Goal: Information Seeking & Learning: Check status

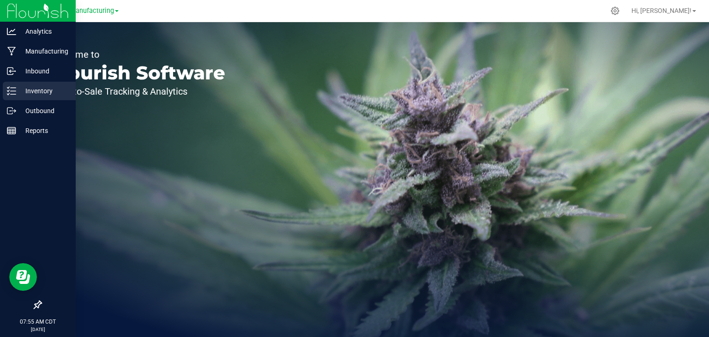
click at [13, 91] on icon at bounding box center [11, 90] width 9 height 9
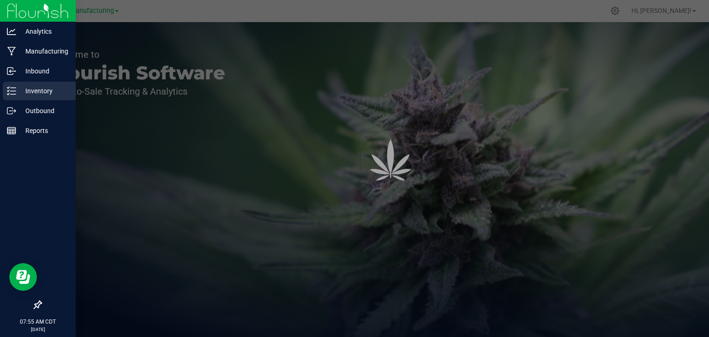
click at [13, 91] on icon at bounding box center [11, 90] width 9 height 9
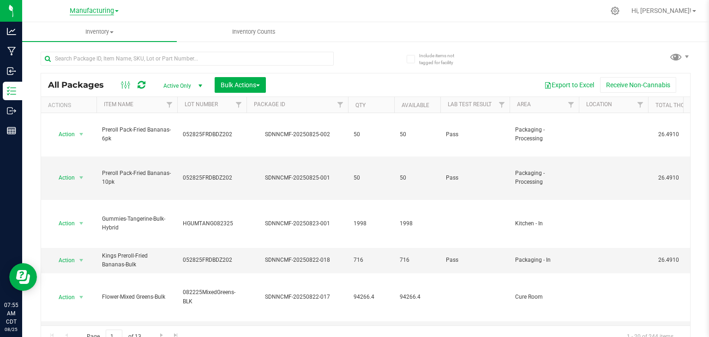
click at [102, 11] on span "Manufacturing" at bounding box center [92, 11] width 44 height 8
click at [87, 59] on link "Retail" at bounding box center [94, 57] width 135 height 12
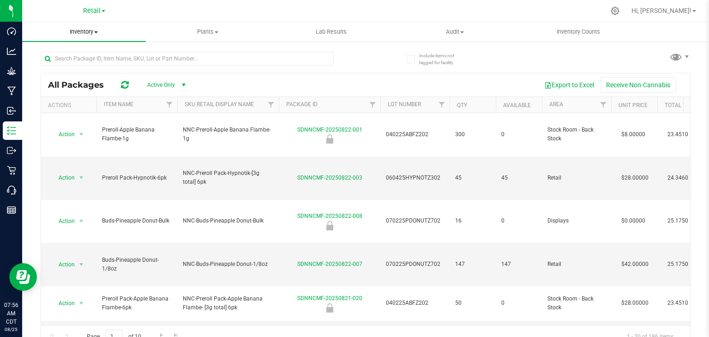
click at [88, 33] on span "Inventory" at bounding box center [84, 32] width 124 height 8
click at [91, 53] on li "All packages" at bounding box center [84, 55] width 124 height 11
click at [91, 58] on input "text" at bounding box center [187, 59] width 293 height 14
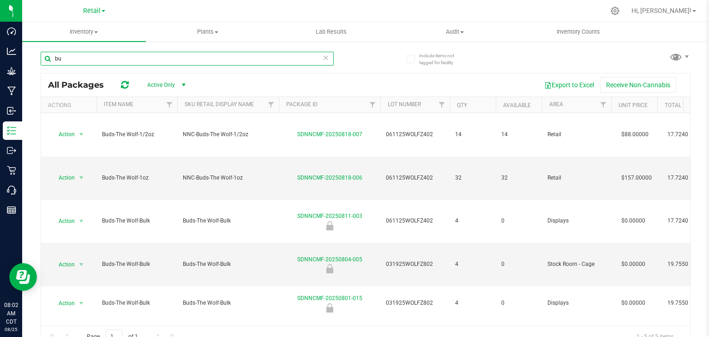
type input "b"
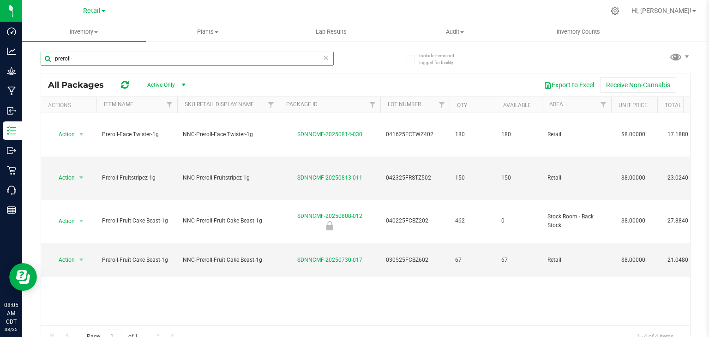
click at [91, 58] on input "preroll-" at bounding box center [187, 59] width 293 height 14
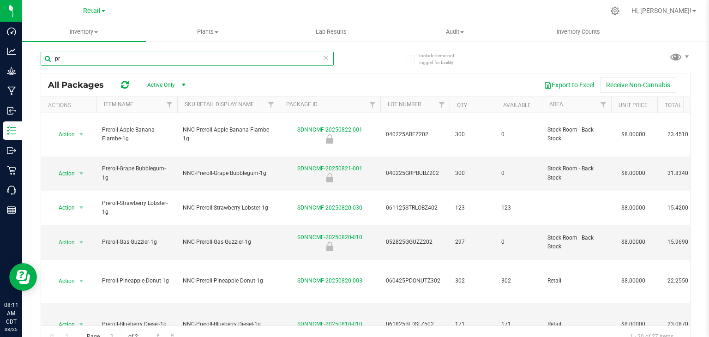
type input "p"
type input "v"
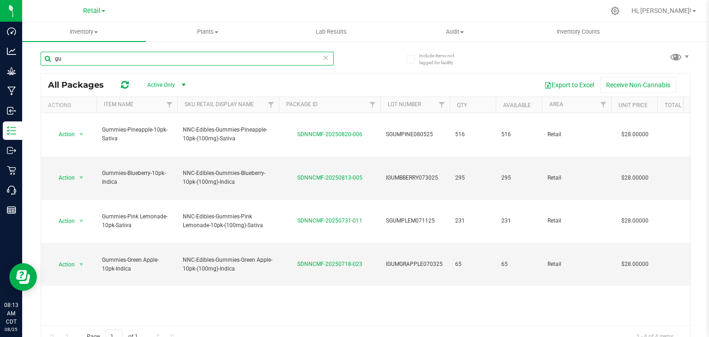
type input "g"
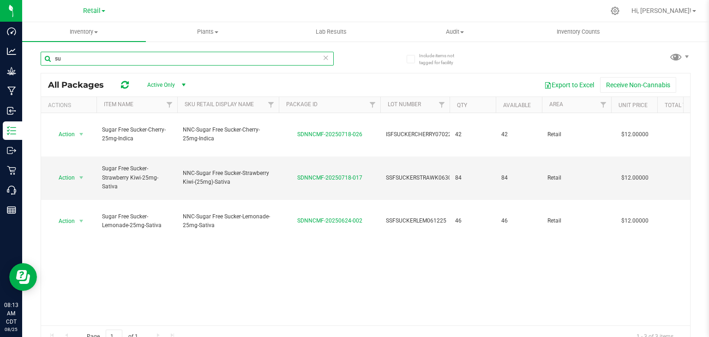
type input "s"
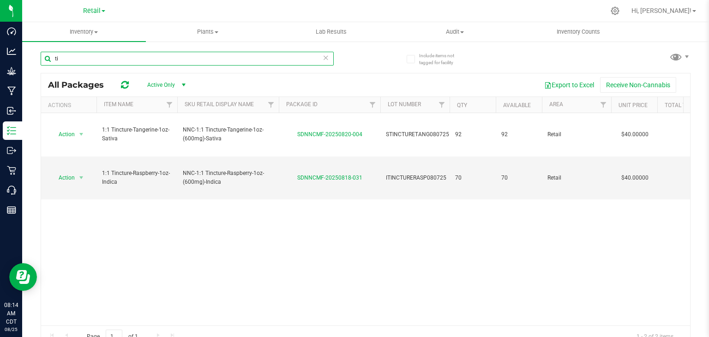
type input "t"
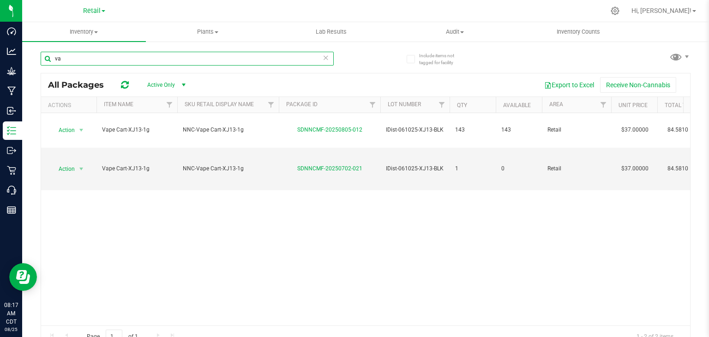
type input "v"
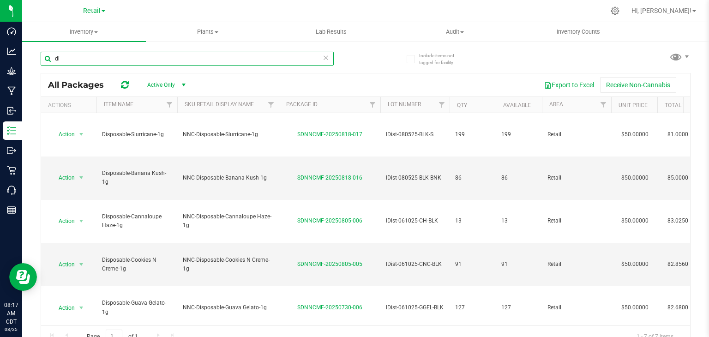
type input "d"
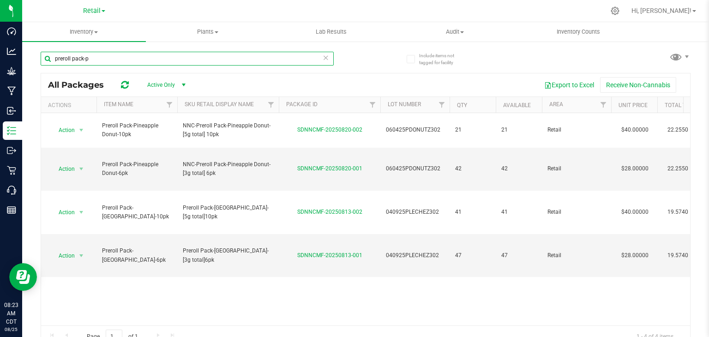
type input "preroll pack-"
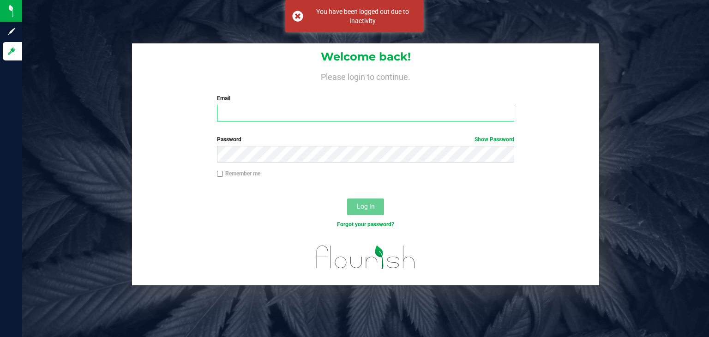
type input "[PERSON_NAME][EMAIL_ADDRESS][PERSON_NAME][DOMAIN_NAME]"
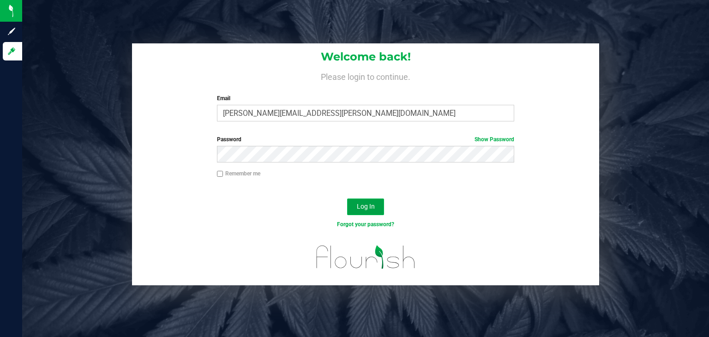
click at [372, 204] on span "Log In" at bounding box center [366, 206] width 18 height 7
